Goal: Task Accomplishment & Management: Manage account settings

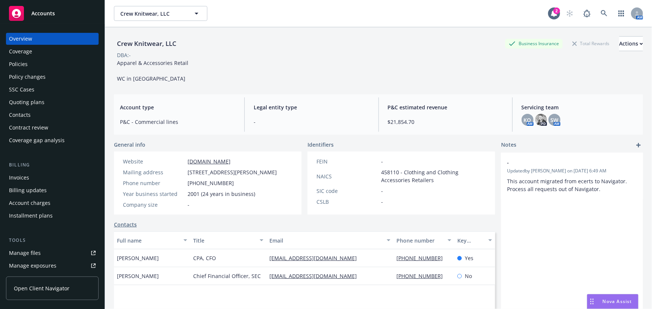
click at [59, 10] on div "Accounts" at bounding box center [52, 13] width 87 height 15
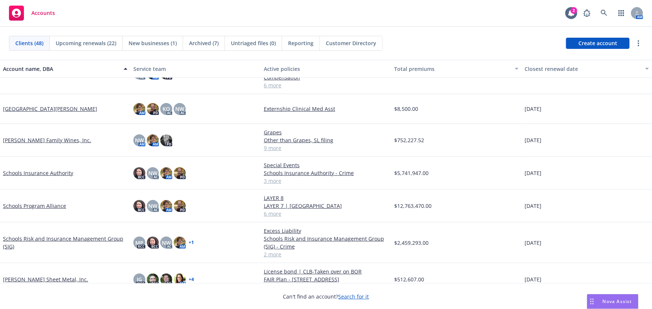
scroll to position [985, 0]
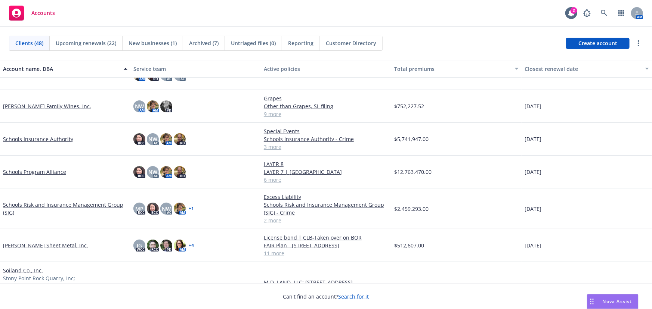
click at [54, 172] on link "Schools Program Alliance" at bounding box center [34, 172] width 63 height 8
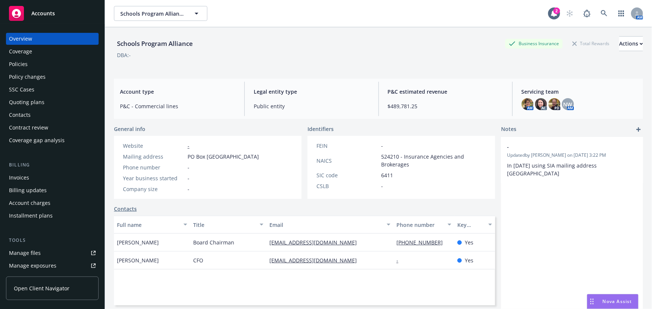
click at [37, 250] on div "Manage files" at bounding box center [25, 253] width 32 height 12
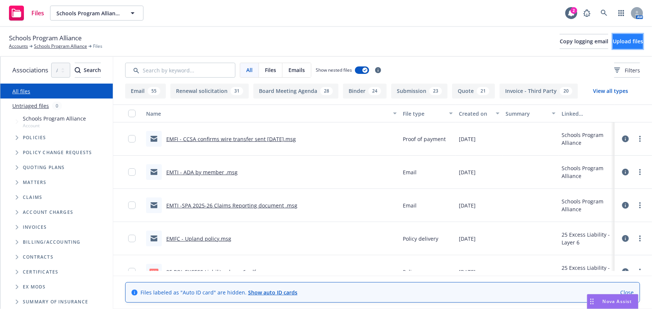
click at [614, 41] on span "Upload files" at bounding box center [628, 41] width 30 height 7
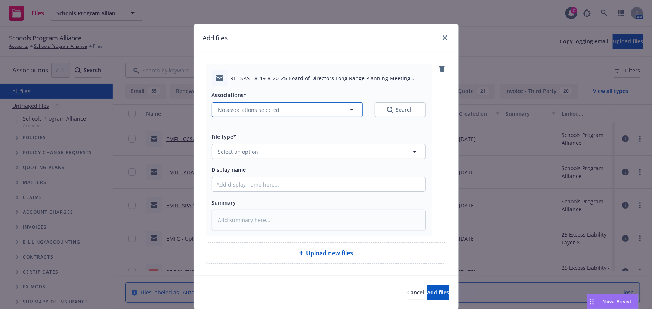
click at [252, 110] on span "No associations selected" at bounding box center [249, 110] width 62 height 8
type textarea "x"
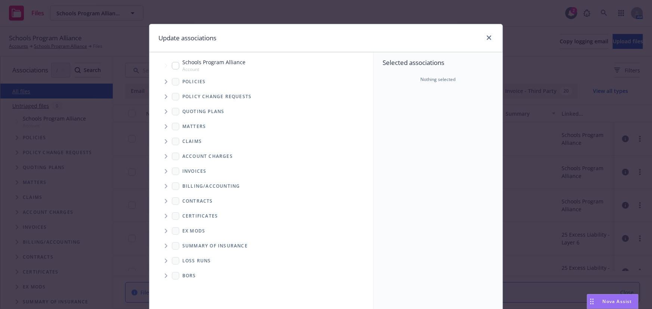
click at [215, 64] on span "Schools Program Alliance" at bounding box center [213, 62] width 63 height 8
checkbox input "true"
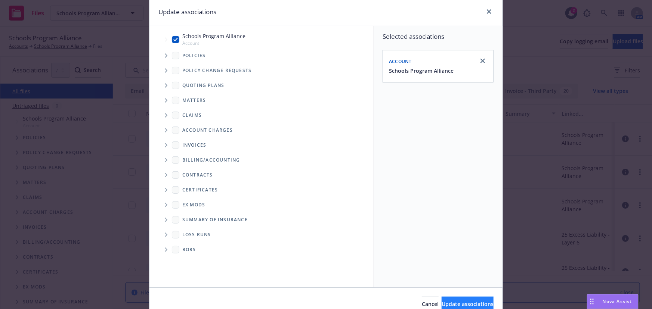
scroll to position [62, 0]
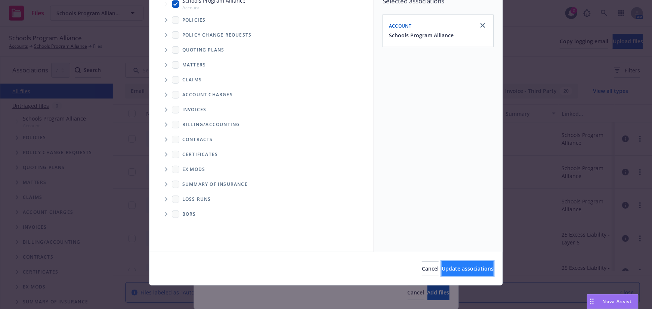
click at [442, 270] on button "Update associations" at bounding box center [468, 269] width 52 height 15
type textarea "x"
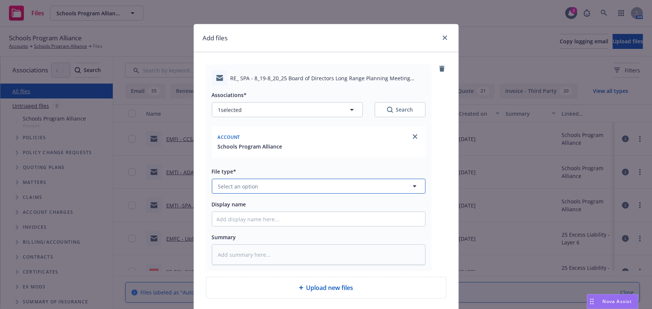
click at [215, 188] on button "Select an option" at bounding box center [319, 186] width 214 height 15
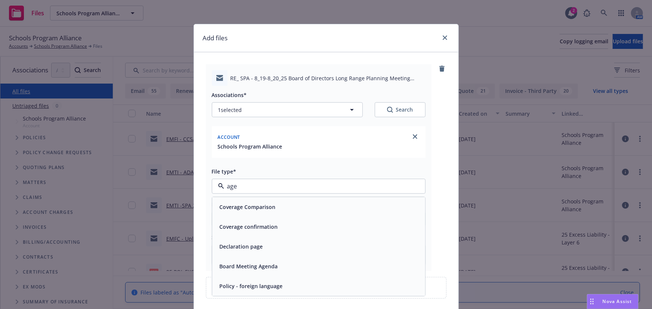
type input "agen"
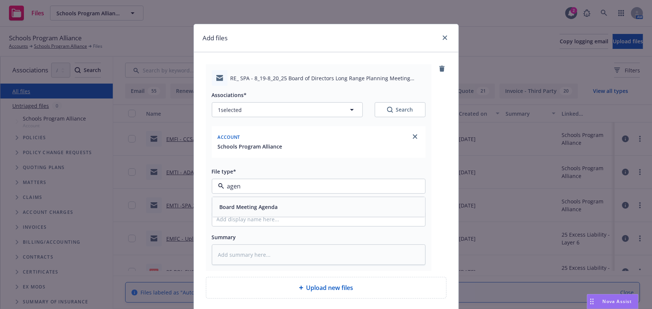
click at [229, 205] on span "Board Meeting Agenda" at bounding box center [249, 208] width 58 height 8
click at [224, 218] on input "Display name" at bounding box center [318, 219] width 213 height 14
paste input "presentation for the Telematics for Transportation Exposures"
type textarea "x"
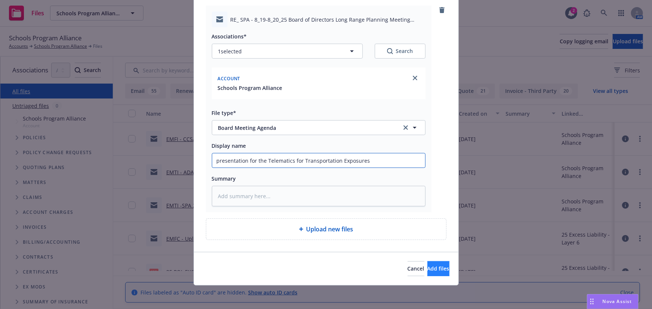
type input "presentation for the Telematics for Transportation Exposures"
click at [428, 267] on span "Add files" at bounding box center [439, 268] width 22 height 7
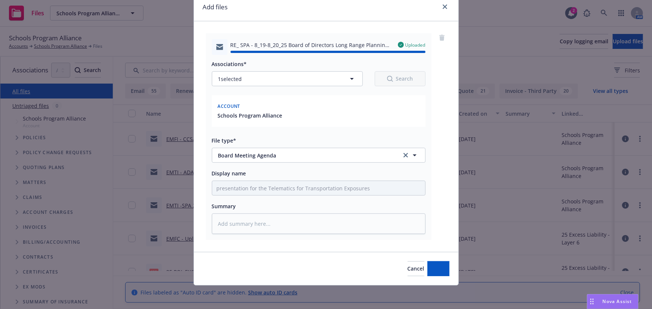
type textarea "x"
